Goal: Task Accomplishment & Management: Manage account settings

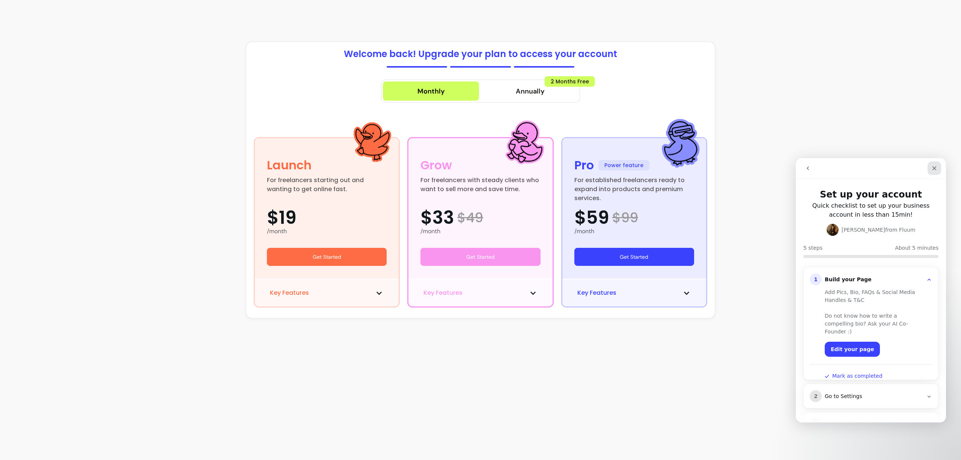
click at [934, 171] on div "Close" at bounding box center [934, 168] width 14 height 14
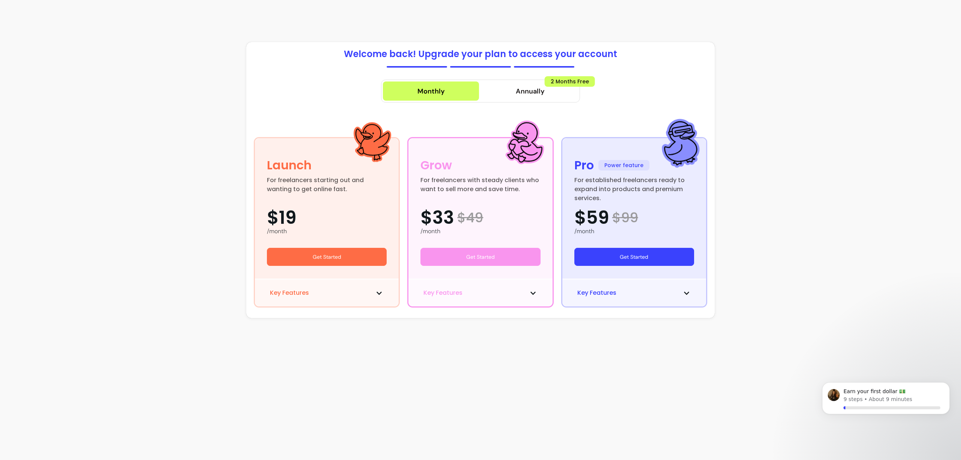
click at [511, 293] on button "Key Features" at bounding box center [480, 292] width 114 height 9
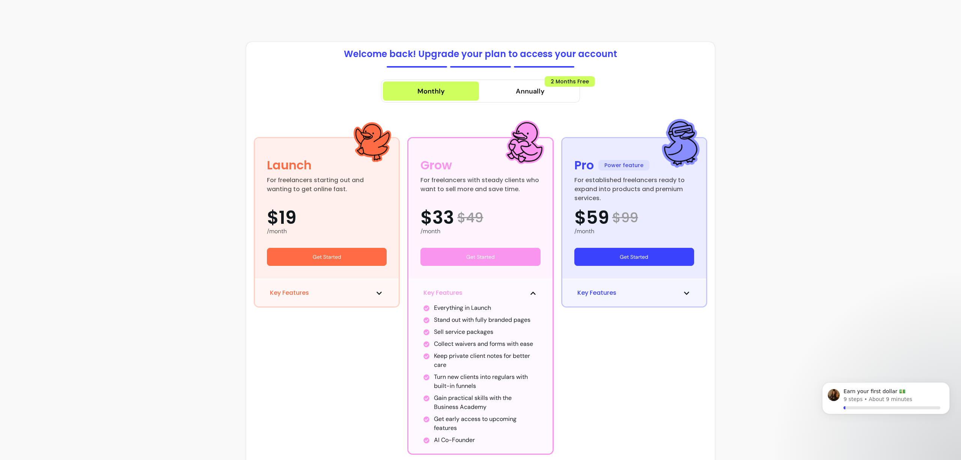
click at [463, 290] on button "Key Features" at bounding box center [480, 292] width 114 height 9
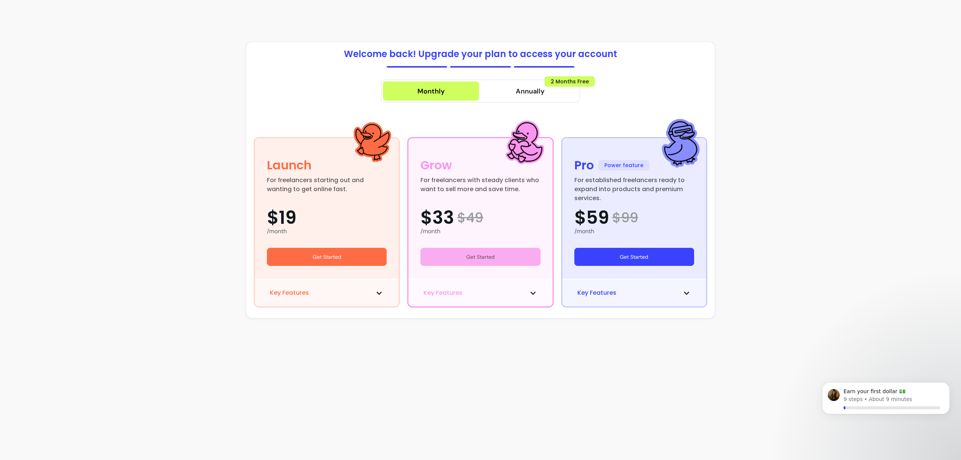
click at [483, 256] on button "Get Started" at bounding box center [480, 257] width 120 height 18
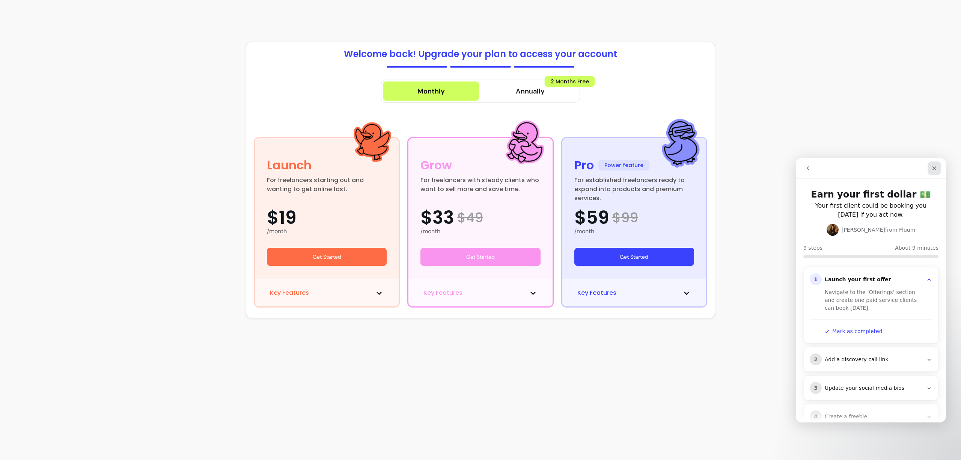
click at [933, 168] on icon "Close" at bounding box center [934, 168] width 4 height 4
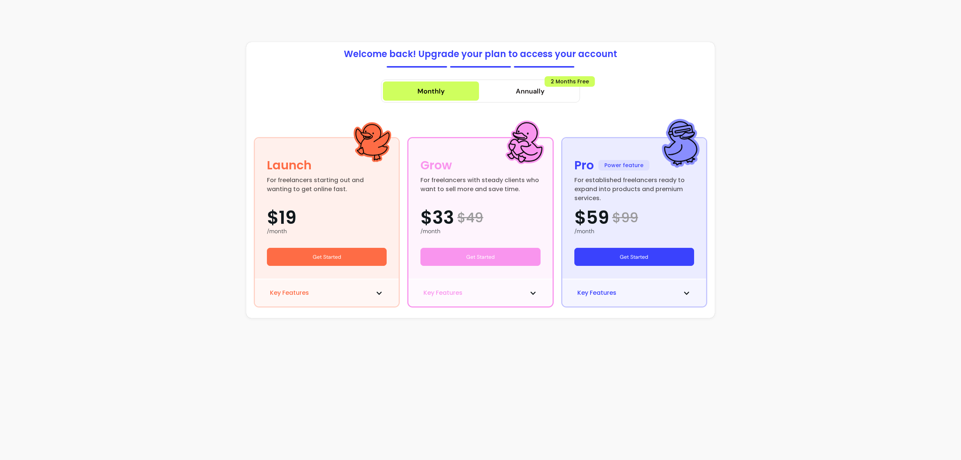
click at [824, 86] on section "Welcome back! Upgrade your plan to access your account Monthly Annually 2 Month…" at bounding box center [480, 183] width 961 height 366
